Goal: Register for event/course

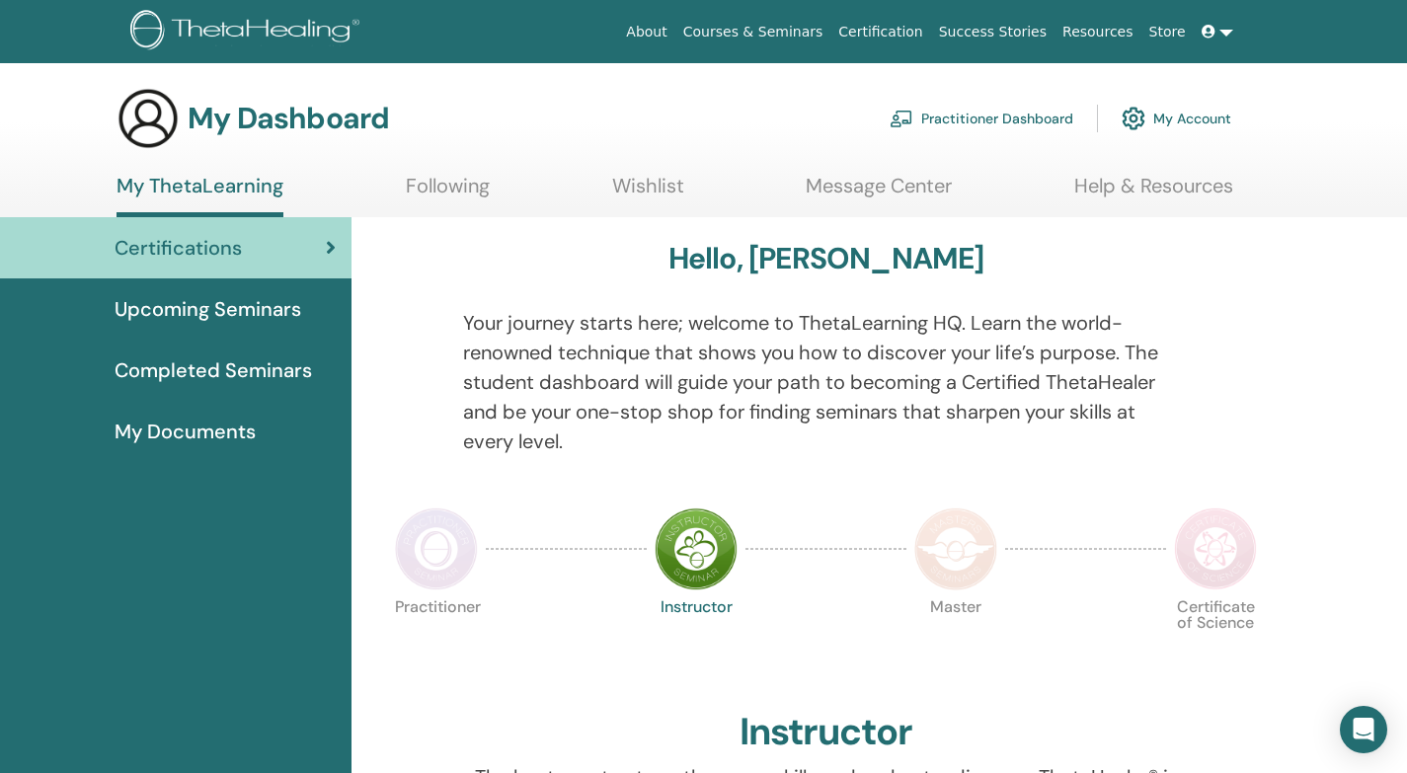
click at [303, 307] on div "Upcoming Seminars" at bounding box center [176, 309] width 320 height 30
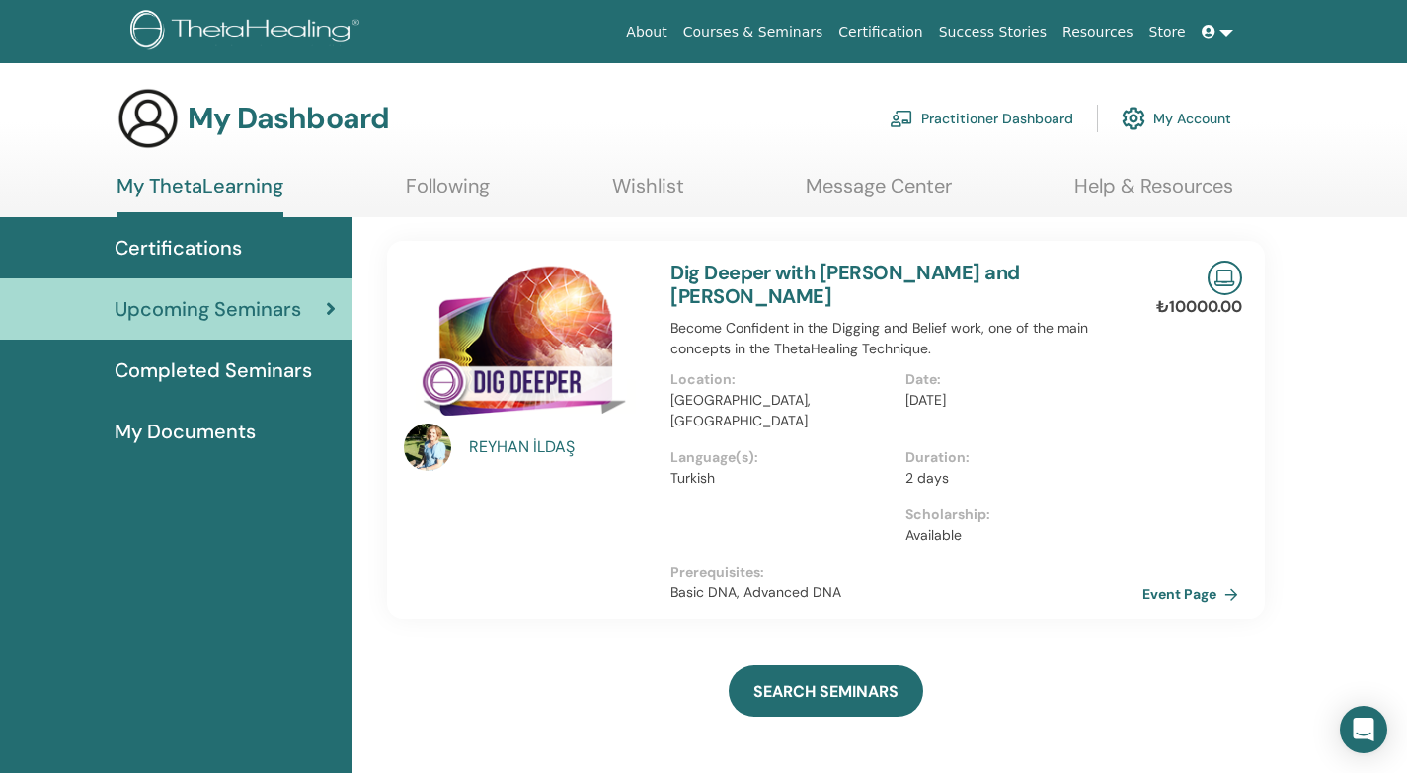
click at [1203, 580] on link "Event Page" at bounding box center [1194, 595] width 104 height 30
click at [285, 293] on link "Upcoming Seminars" at bounding box center [175, 308] width 351 height 61
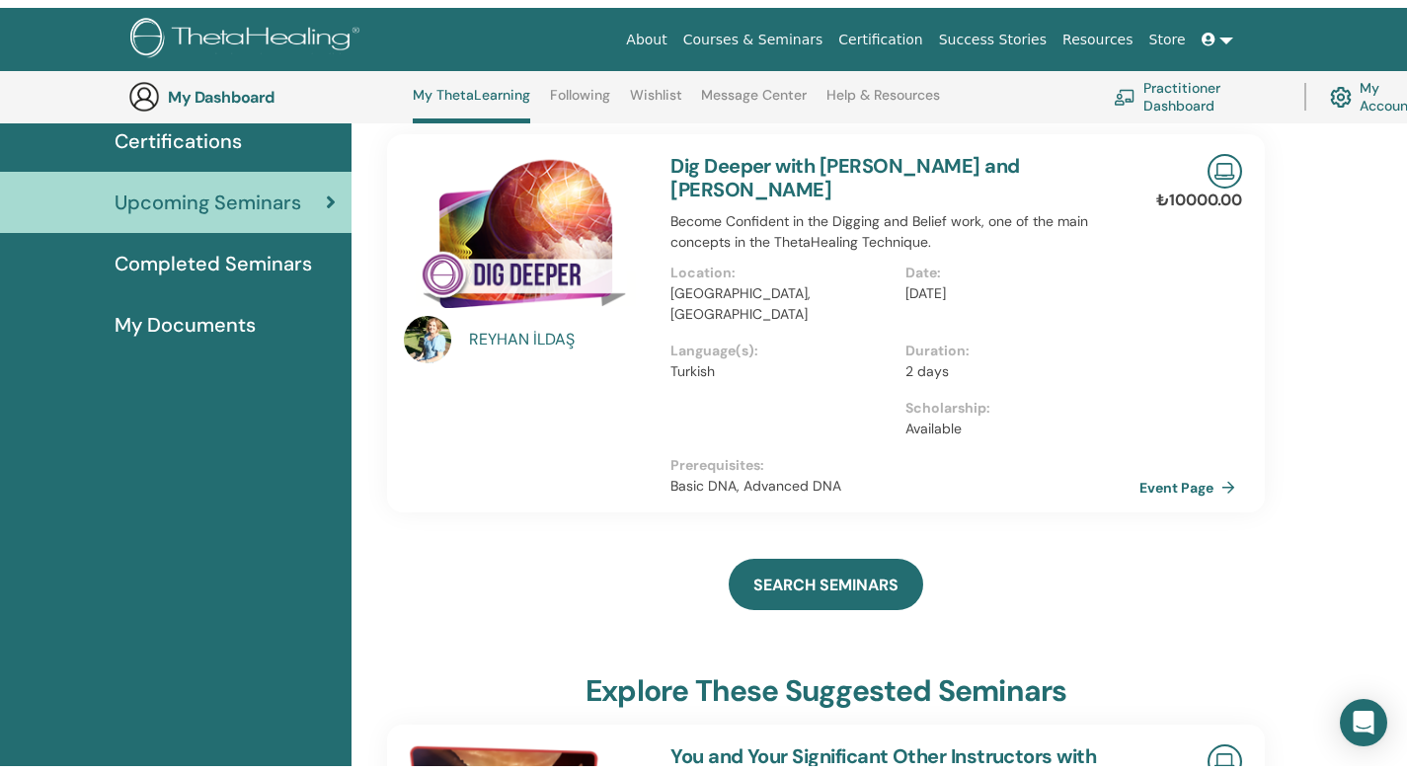
scroll to position [56, 0]
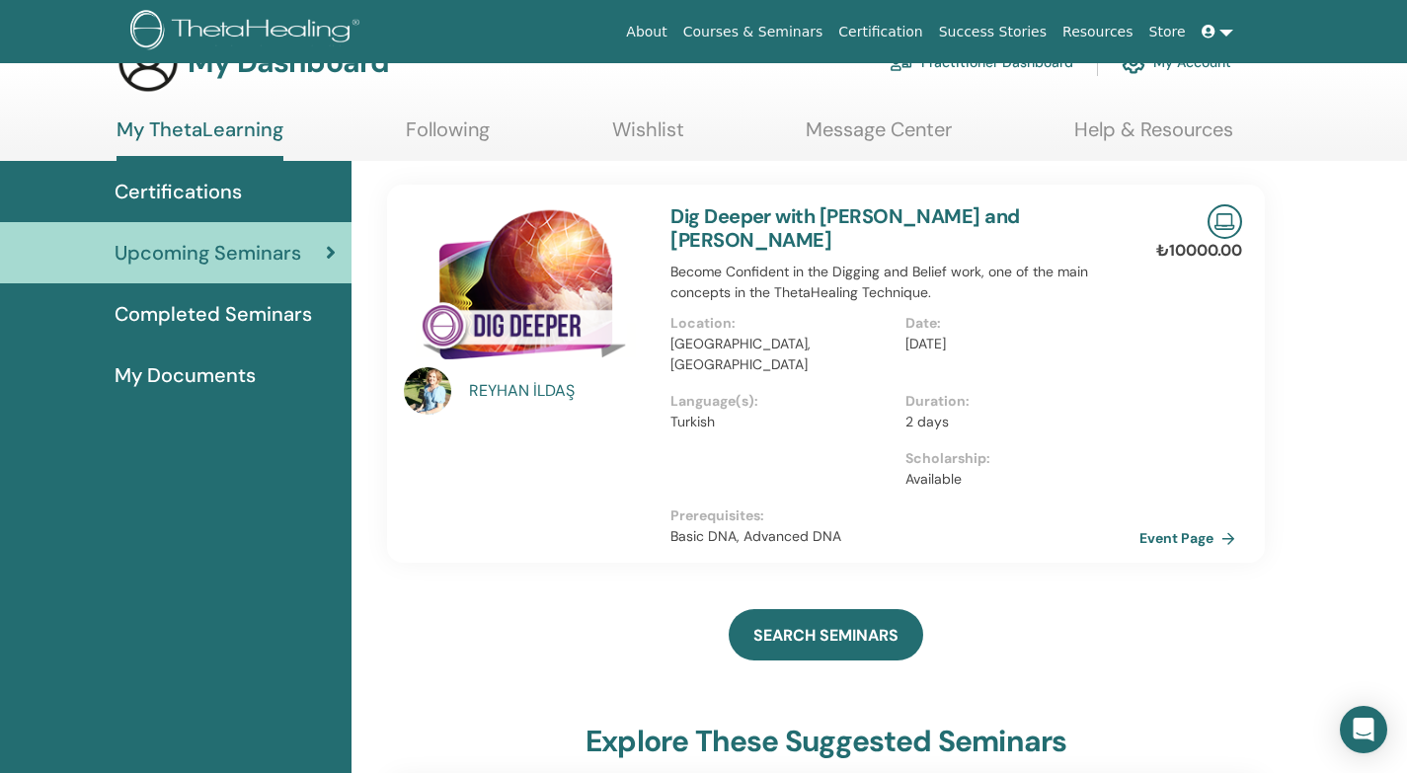
click at [802, 31] on link "Courses & Seminars" at bounding box center [753, 32] width 156 height 37
